Goal: Task Accomplishment & Management: Manage account settings

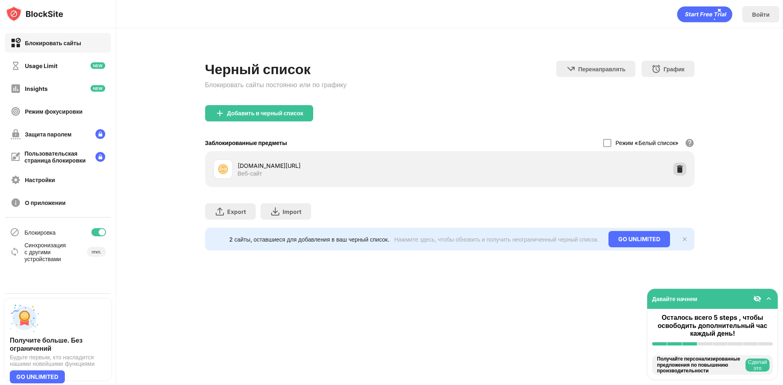
click at [680, 169] on img at bounding box center [680, 169] width 8 height 8
